Goal: Information Seeking & Learning: Learn about a topic

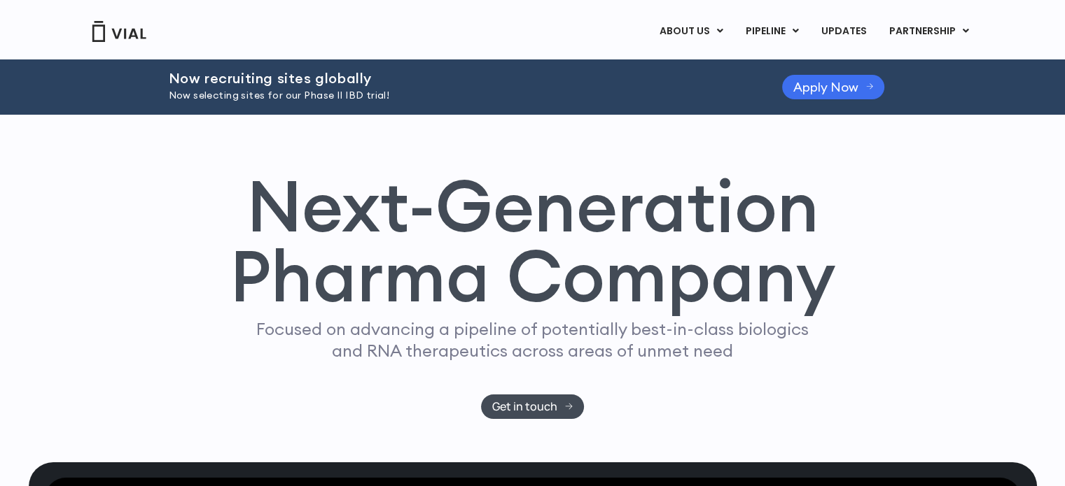
click at [831, 82] on span "Apply Now" at bounding box center [825, 87] width 65 height 10
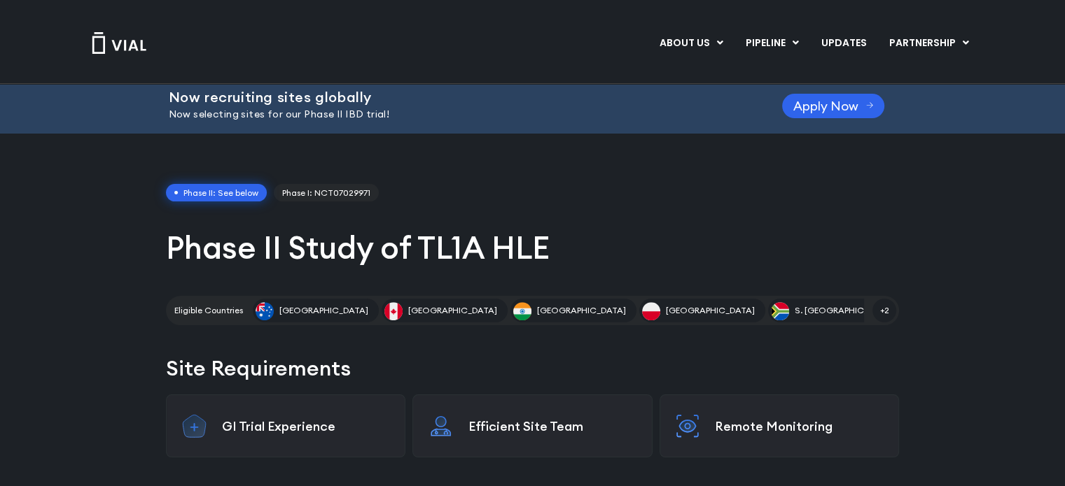
scroll to position [6, 0]
click at [118, 54] on div "ABOUT US ABOUT US CAREERS CONTACT US PIPELINE TL1A HLE PHASE 2 INHBE/ACTIVIN E …" at bounding box center [532, 43] width 896 height 24
click at [127, 42] on img at bounding box center [119, 43] width 56 height 22
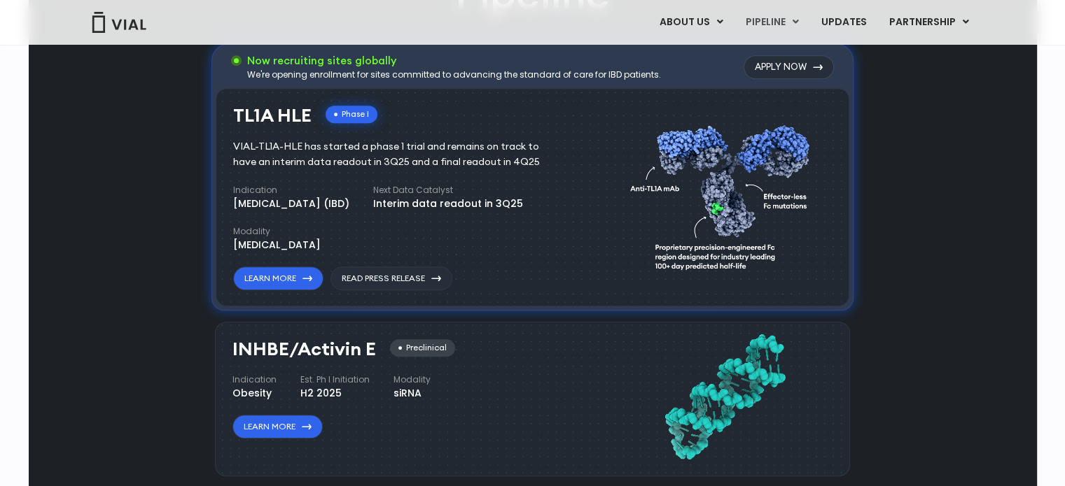
scroll to position [951, 0]
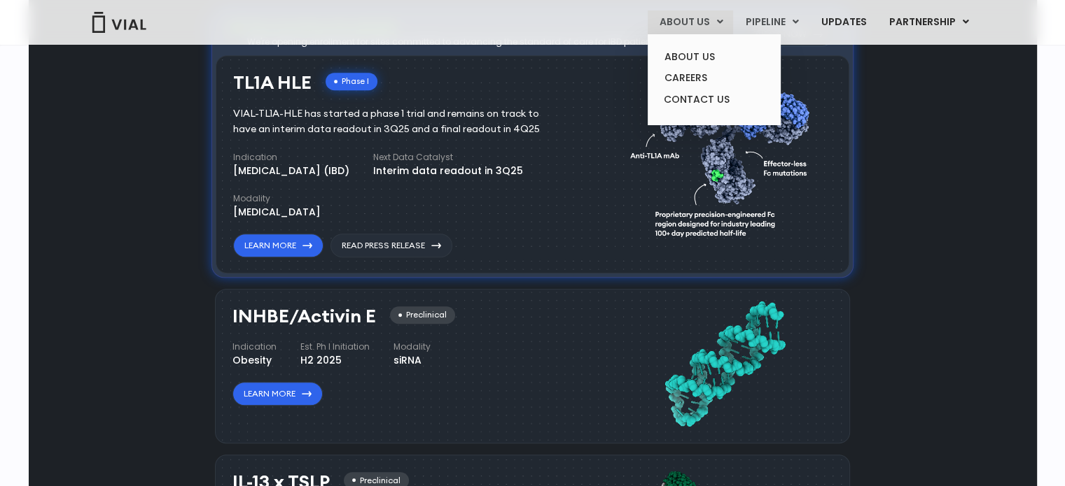
click at [687, 19] on link "ABOUT US" at bounding box center [689, 22] width 85 height 24
click at [678, 83] on link "CAREERS" at bounding box center [713, 78] width 122 height 22
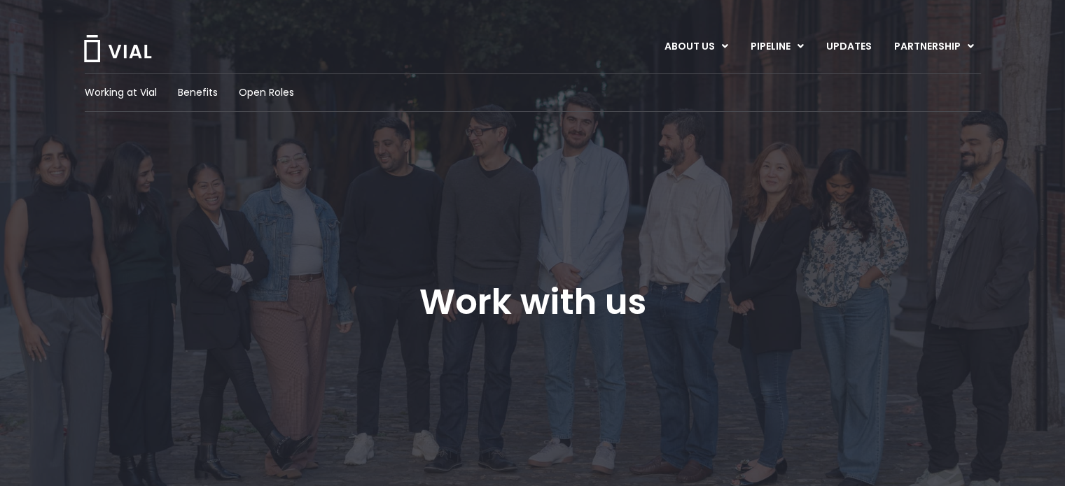
scroll to position [11, 0]
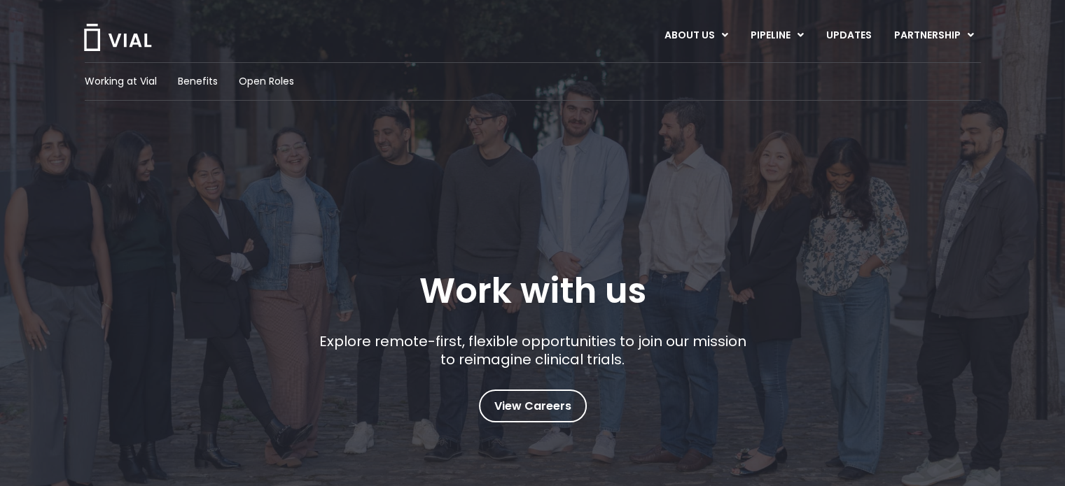
click at [263, 89] on div "Working at Vial Benefits Open Roles" at bounding box center [533, 81] width 896 height 38
click at [272, 80] on span "Open Roles" at bounding box center [266, 81] width 55 height 15
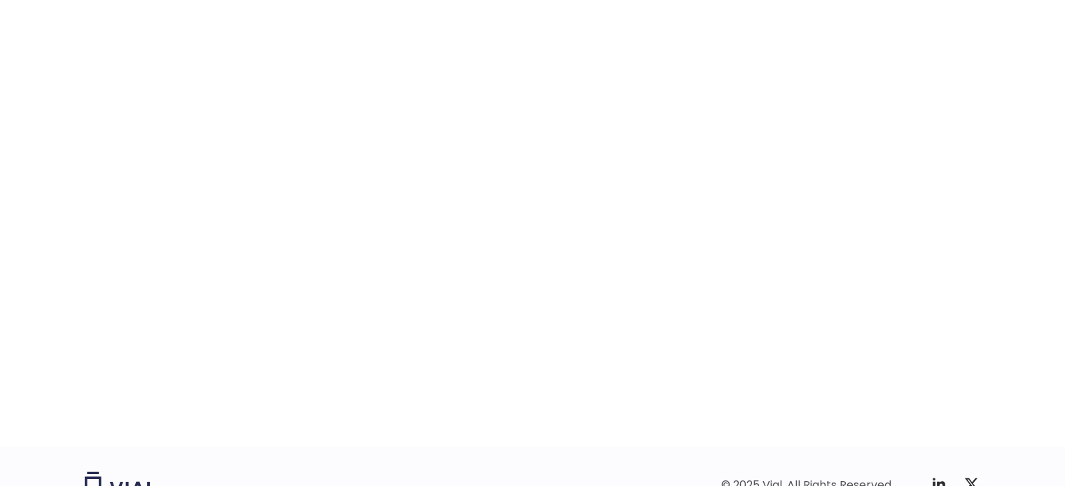
scroll to position [2210, 0]
